Goal: Check status

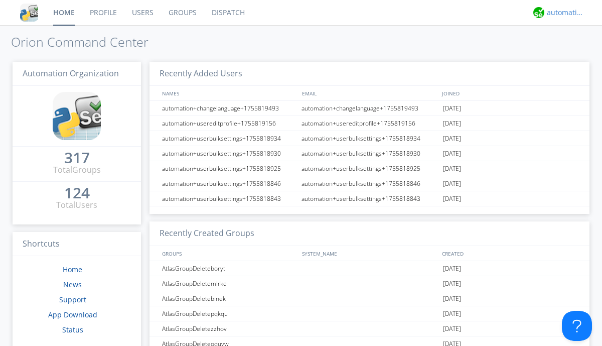
click at [563, 13] on div "automation+atlas" at bounding box center [566, 13] width 38 height 10
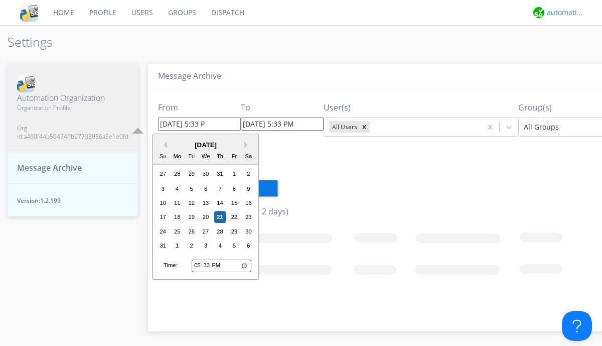
type input "[DATE] 5:33 PM"
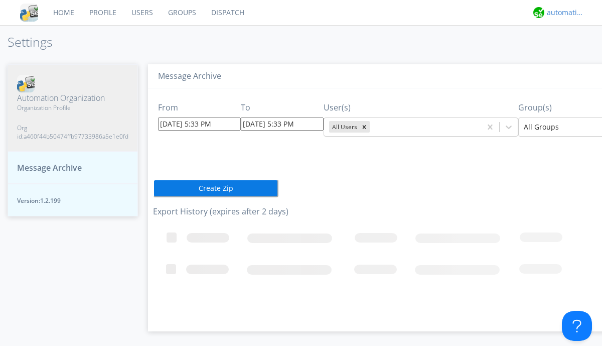
click at [563, 13] on div "automation+atlas" at bounding box center [566, 13] width 38 height 10
